Goal: Task Accomplishment & Management: Manage account settings

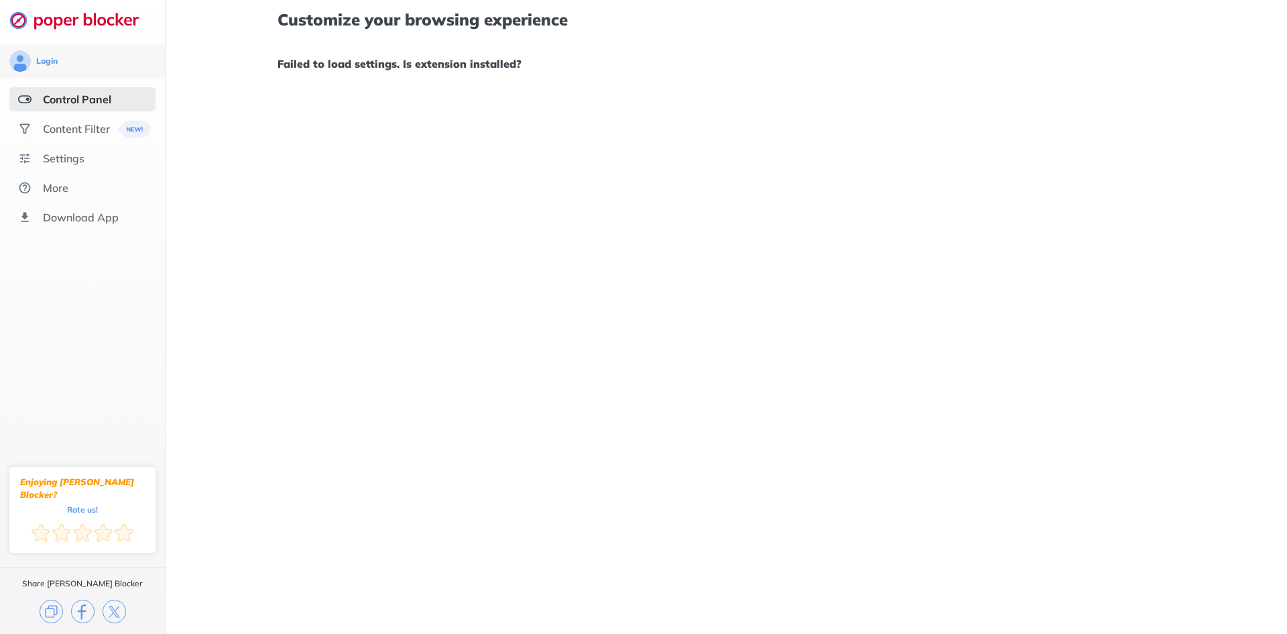
click at [81, 134] on div "Content Filter" at bounding box center [76, 128] width 67 height 13
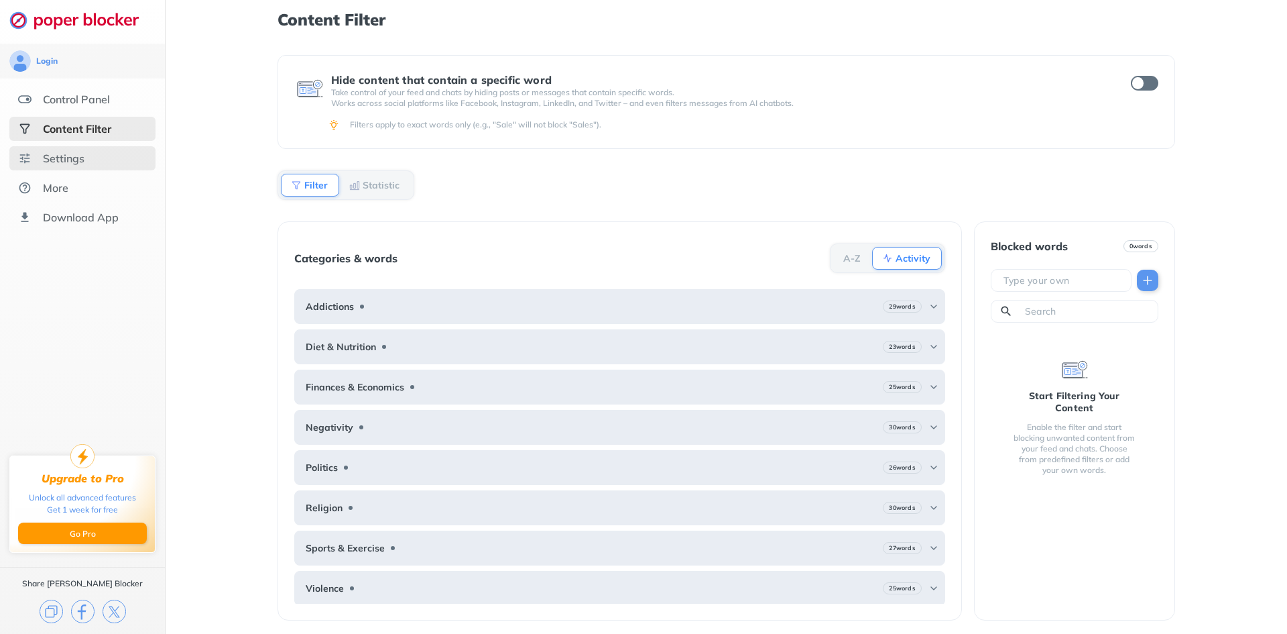
click at [78, 162] on div "Settings" at bounding box center [64, 158] width 42 height 13
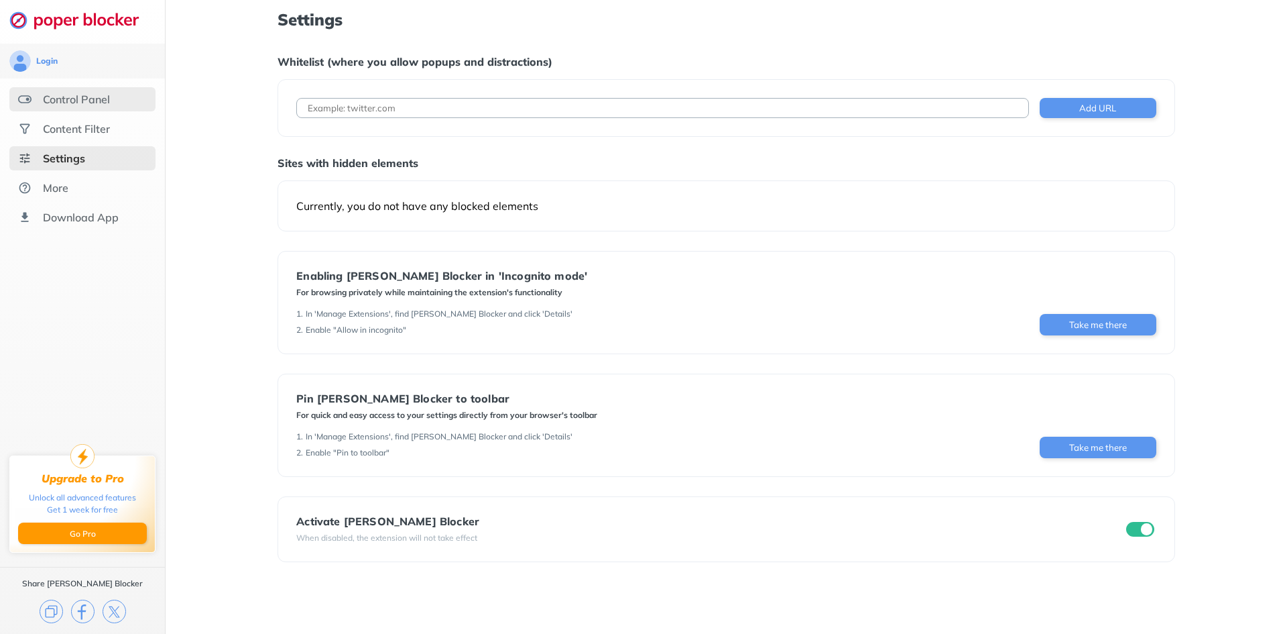
click at [99, 97] on div "Control Panel" at bounding box center [76, 99] width 67 height 13
